Goal: Use online tool/utility: Utilize a website feature to perform a specific function

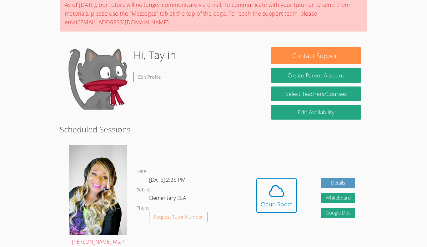
scroll to position [56, 0]
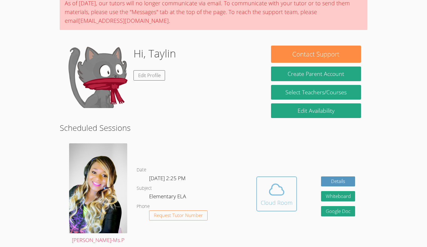
click at [281, 199] on div "Cloud Room" at bounding box center [276, 202] width 32 height 9
click at [273, 198] on div "Cloud Room" at bounding box center [276, 202] width 32 height 9
click at [278, 188] on icon at bounding box center [276, 189] width 17 height 17
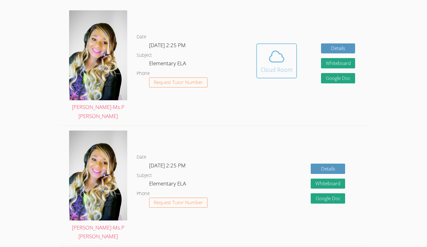
scroll to position [187, 0]
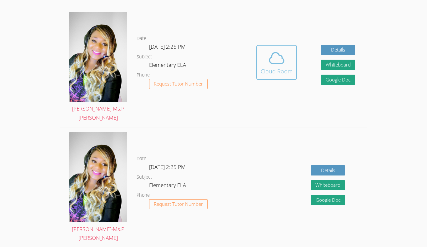
click at [281, 67] on div "Cloud Room" at bounding box center [276, 71] width 32 height 9
click at [269, 59] on icon at bounding box center [276, 57] width 17 height 17
click at [274, 49] on icon at bounding box center [276, 57] width 17 height 17
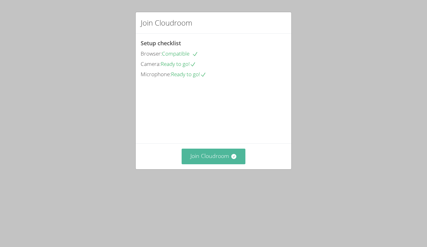
click at [222, 164] on button "Join Cloudroom" at bounding box center [213, 156] width 64 height 15
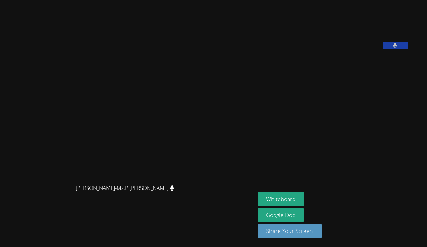
click at [403, 49] on button at bounding box center [394, 46] width 25 height 8
click at [304, 199] on button "Whiteboard" at bounding box center [280, 199] width 47 height 15
